Goal: Obtain resource: Download file/media

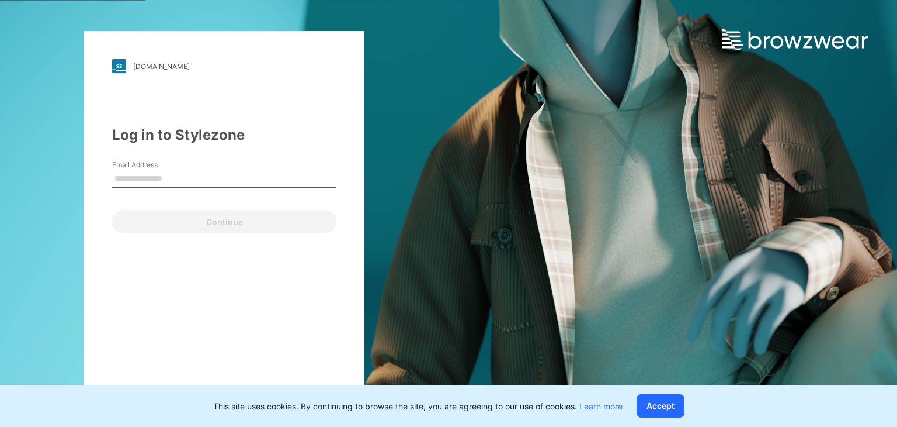
type input "**********"
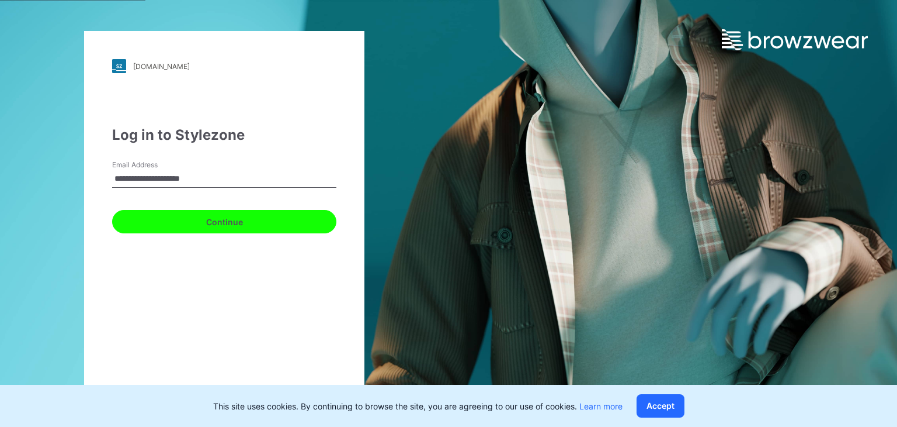
click at [175, 219] on button "Continue" at bounding box center [224, 221] width 224 height 23
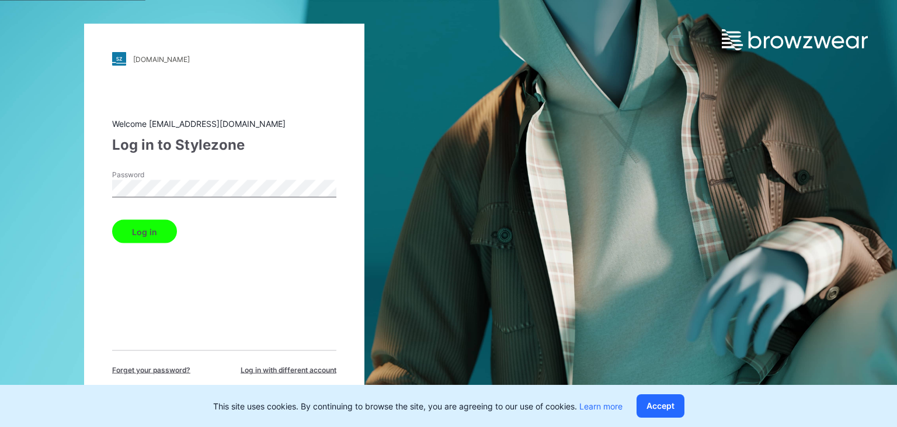
click at [147, 239] on button "Log in" at bounding box center [144, 231] width 65 height 23
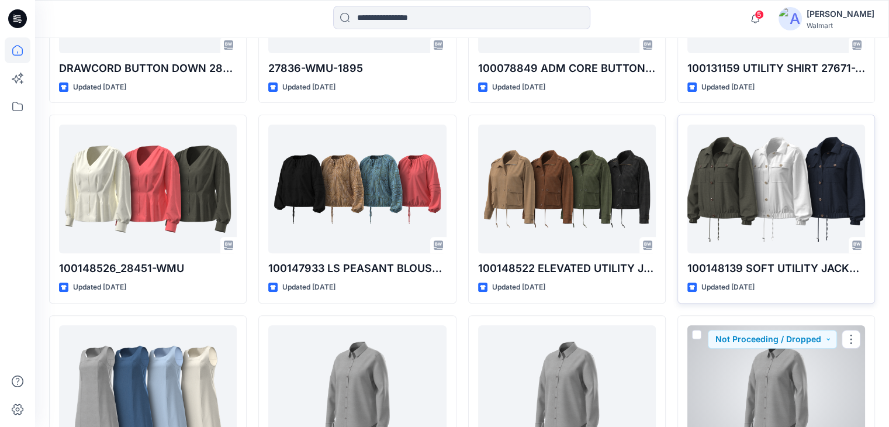
scroll to position [9234, 0]
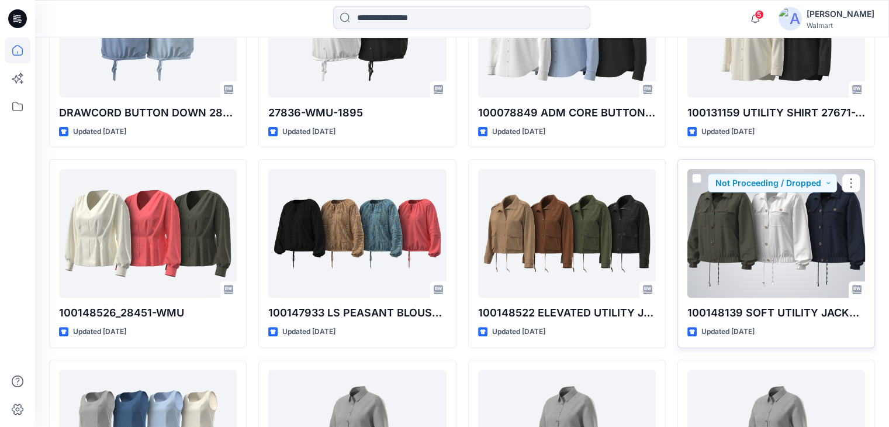
click at [769, 227] on div at bounding box center [776, 233] width 178 height 129
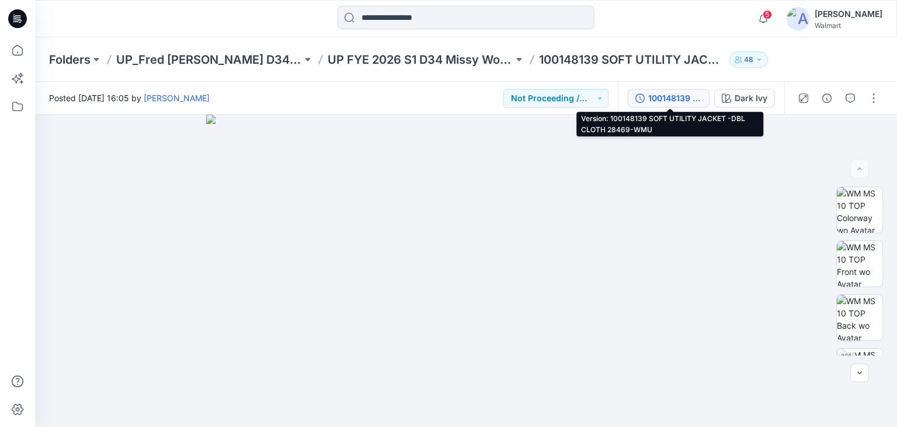
click at [659, 95] on div "100148139 SOFT UTILITY JACKET -DBL CLOTH 28469-WMU" at bounding box center [676, 98] width 54 height 13
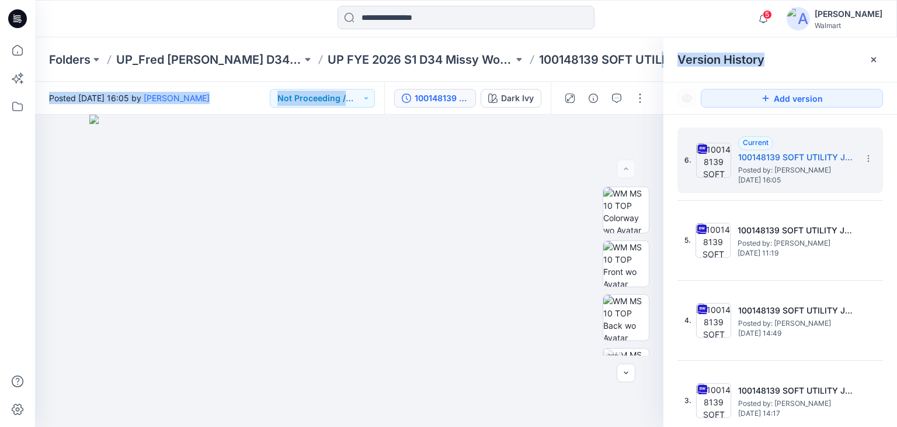
drag, startPoint x: 661, startPoint y: 80, endPoint x: 701, endPoint y: 83, distance: 39.3
click at [701, 83] on div "Folders UP_Fred [PERSON_NAME] D34 [DEMOGRAPHIC_DATA] Woven Tops UP FYE 2026 S1 …" at bounding box center [466, 231] width 862 height 389
click at [600, 138] on img at bounding box center [348, 271] width 519 height 312
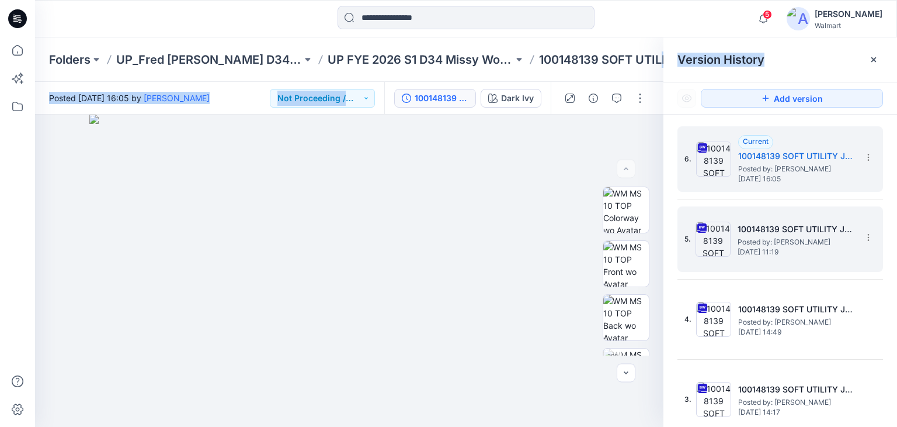
scroll to position [2, 0]
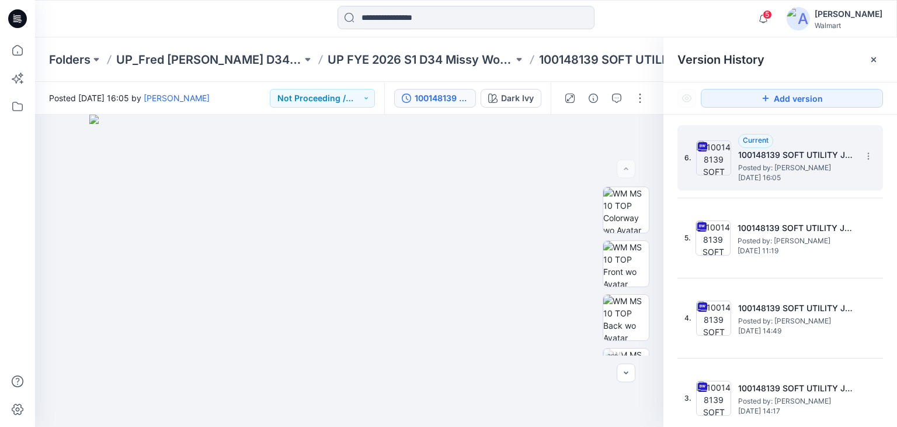
click at [735, 162] on div "6. Current 100148139 SOFT UTILITY JACKET -DBL CLOTH 28469-WMU Posted by: [PERSO…" at bounding box center [772, 158] width 175 height 56
click at [719, 160] on img at bounding box center [713, 157] width 35 height 35
click at [760, 153] on h5 "100148139 SOFT UTILITY JACKET -DBL CLOTH 28469-WMU" at bounding box center [797, 155] width 117 height 14
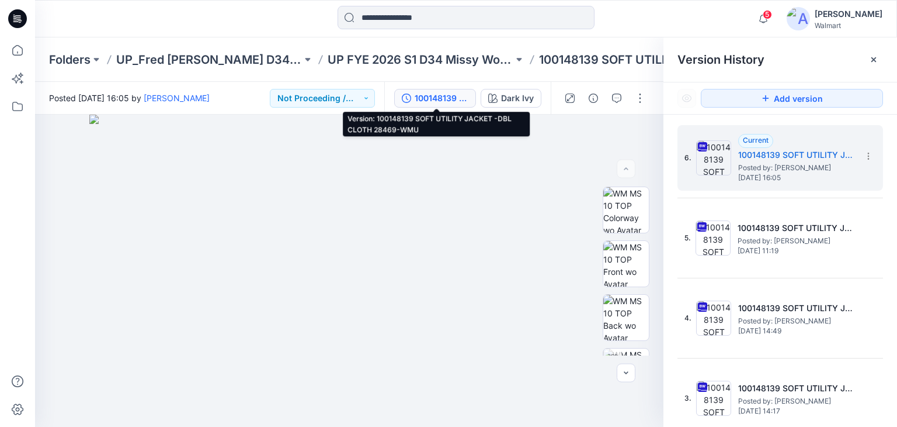
click at [455, 100] on div "100148139 SOFT UTILITY JACKET -DBL CLOTH 28469-WMU" at bounding box center [442, 98] width 54 height 13
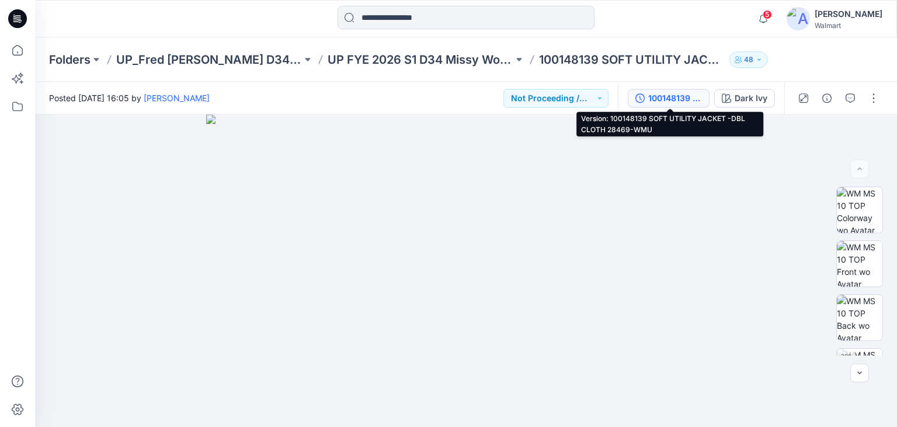
click at [686, 98] on div "100148139 SOFT UTILITY JACKET -DBL CLOTH 28469-WMU" at bounding box center [676, 98] width 54 height 13
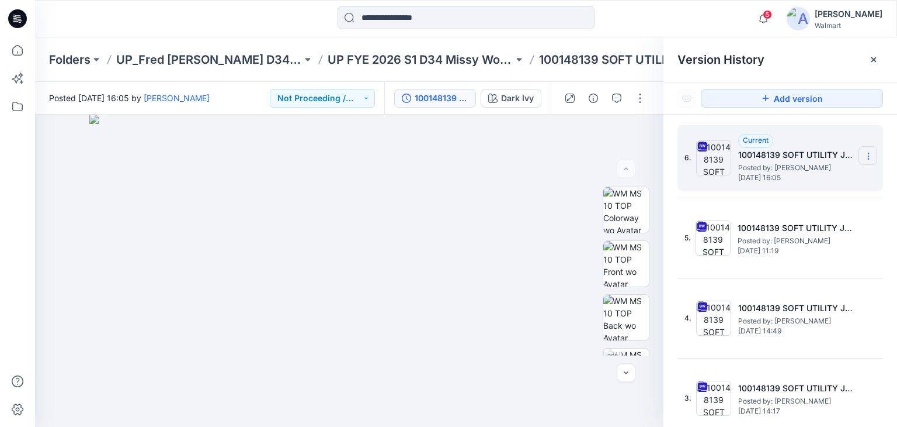
click at [866, 160] on icon at bounding box center [868, 155] width 9 height 9
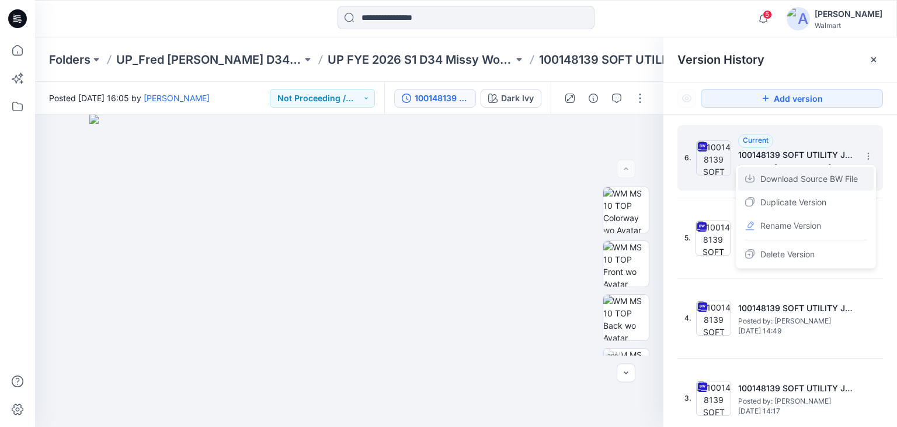
click at [817, 182] on span "Download Source BW File" at bounding box center [810, 179] width 98 height 14
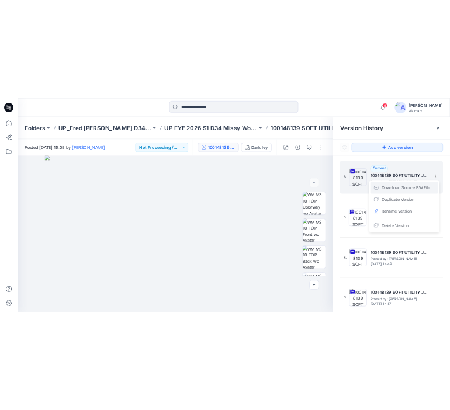
scroll to position [0, 0]
